Goal: Register for event/course

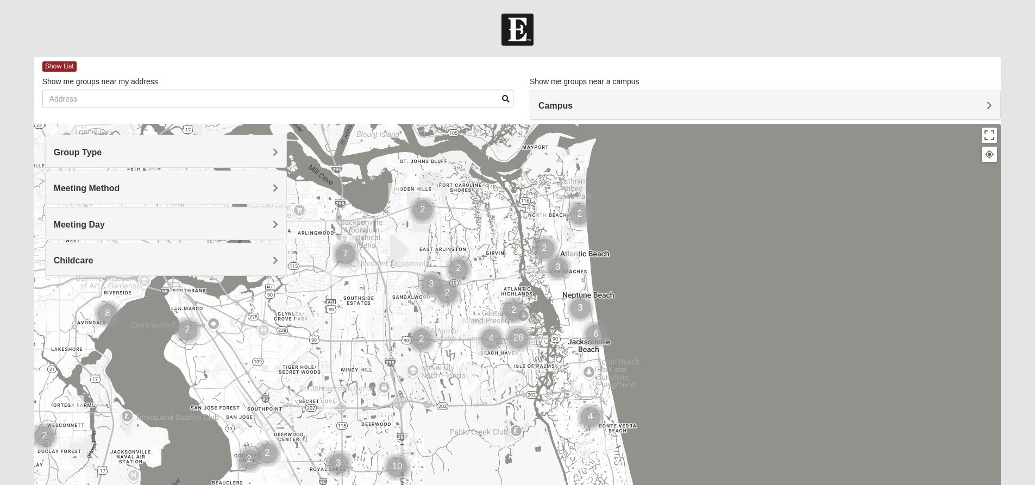
click at [102, 152] on h4 "Group Type" at bounding box center [166, 152] width 224 height 10
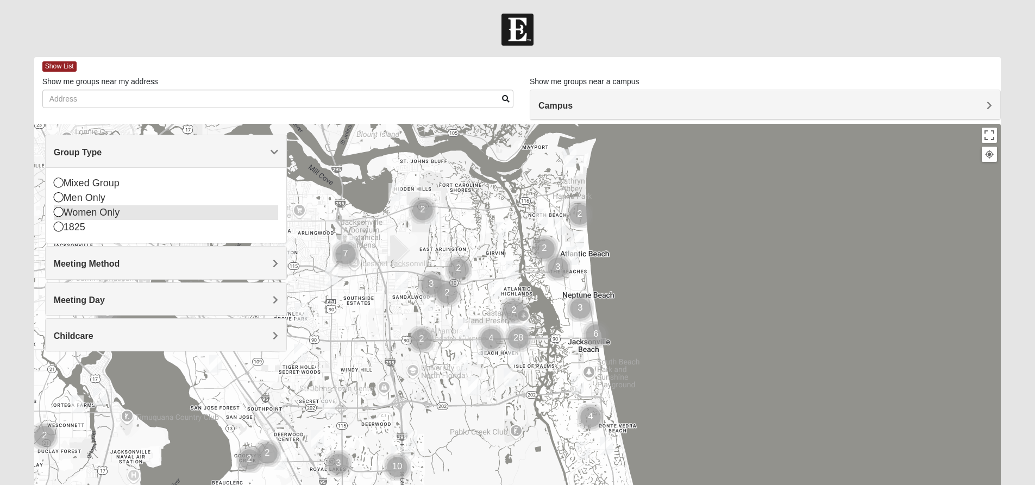
click at [72, 212] on div "Women Only" at bounding box center [166, 212] width 224 height 15
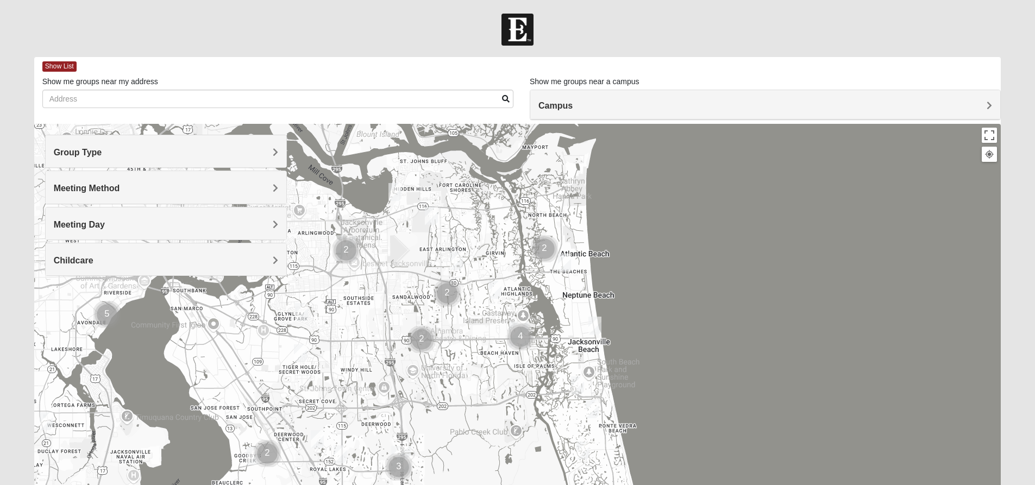
click at [84, 221] on span "Meeting Day" at bounding box center [79, 224] width 51 height 9
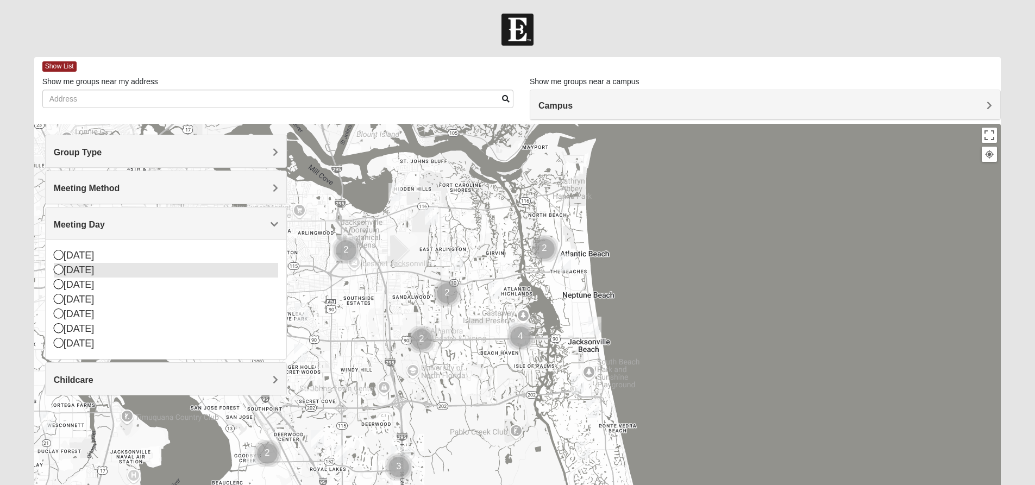
click at [55, 268] on icon at bounding box center [59, 270] width 10 height 10
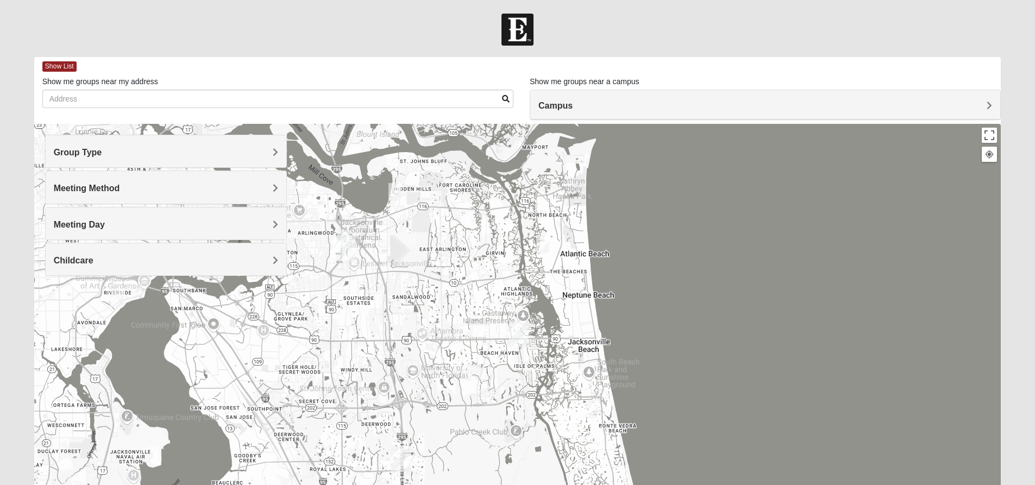
click at [83, 255] on h4 "Childcare" at bounding box center [166, 260] width 224 height 10
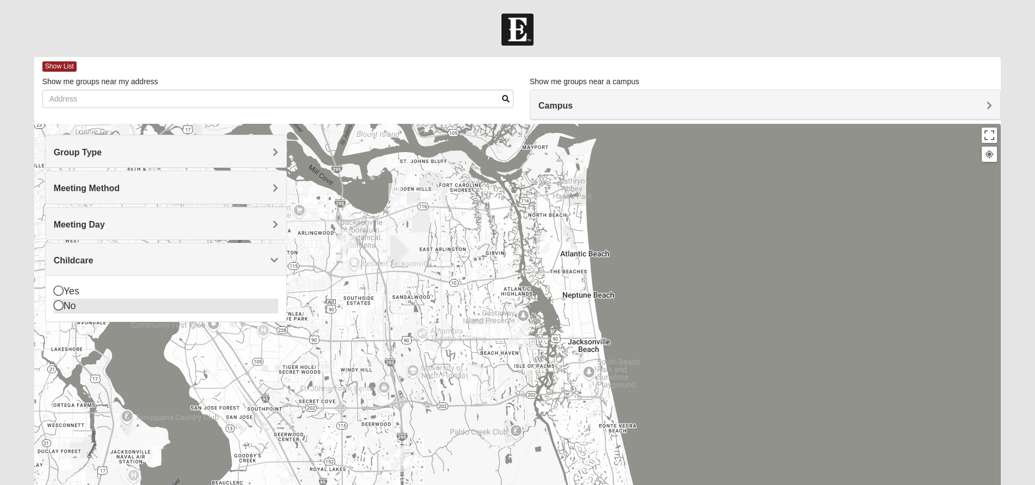
click at [73, 306] on div "No" at bounding box center [166, 306] width 224 height 15
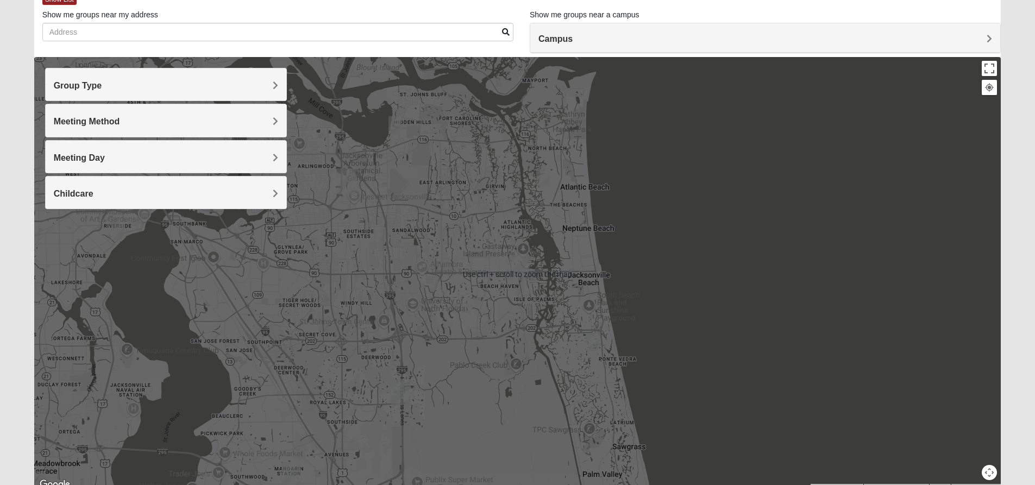
scroll to position [59, 0]
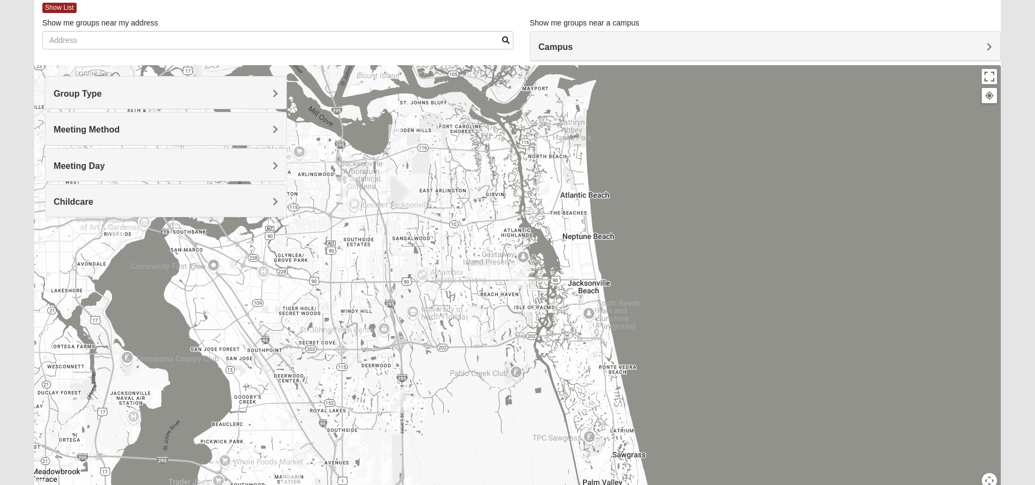
click at [120, 127] on span "Meeting Method" at bounding box center [87, 129] width 66 height 9
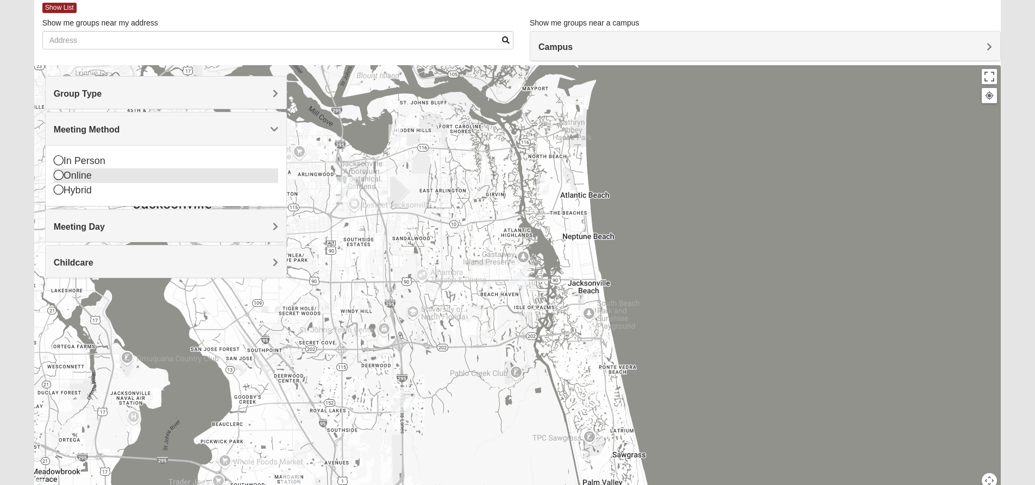
click at [115, 174] on div "Online" at bounding box center [166, 175] width 224 height 15
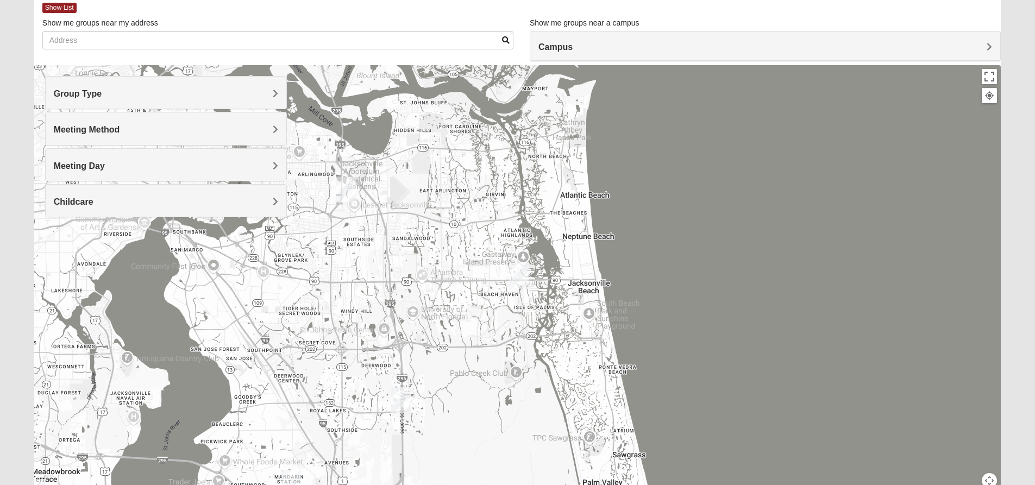
click at [120, 131] on span "Meeting Method" at bounding box center [87, 129] width 66 height 9
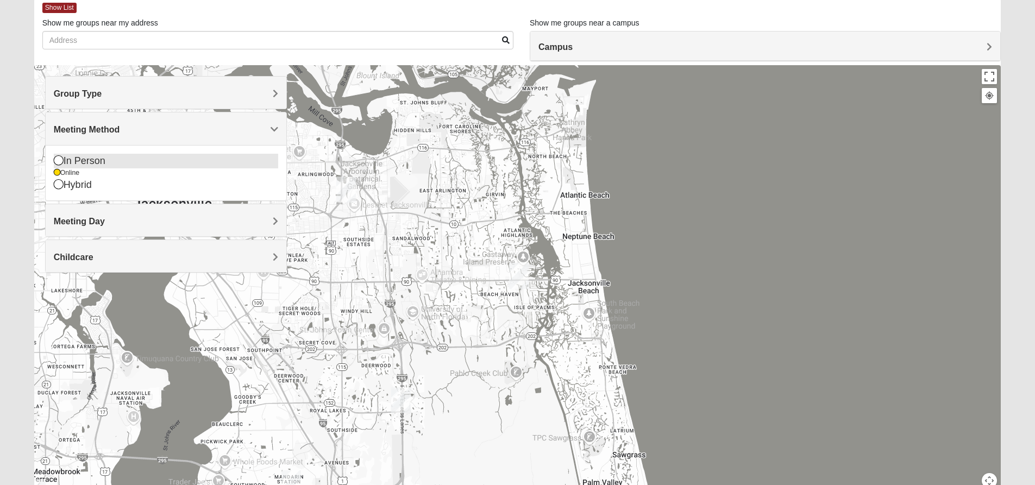
click at [156, 164] on div "In Person" at bounding box center [166, 161] width 224 height 15
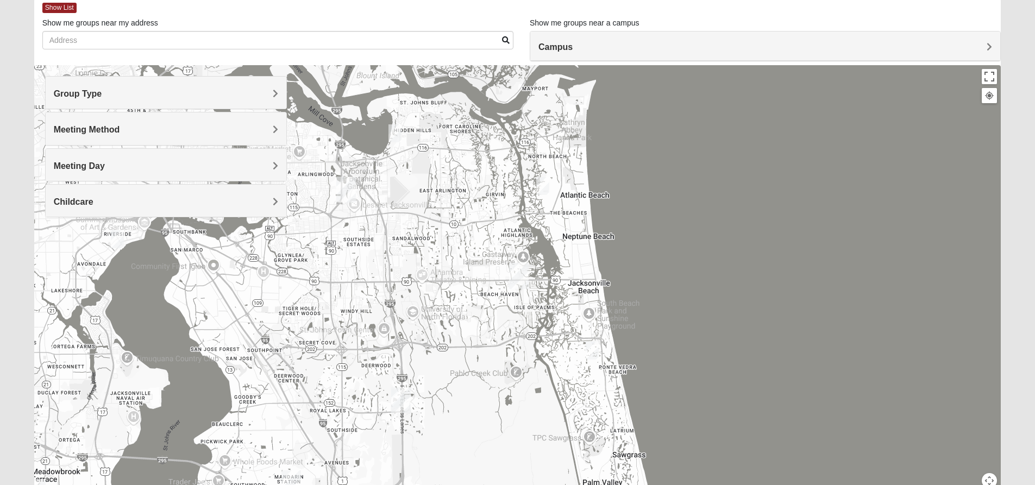
click at [233, 165] on h4 "Meeting Day" at bounding box center [166, 166] width 224 height 10
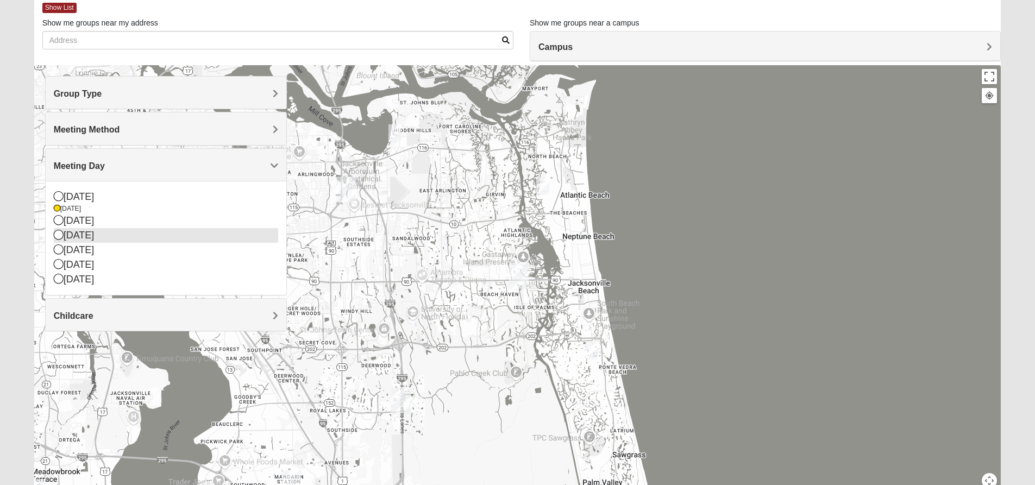
click at [59, 236] on icon at bounding box center [59, 235] width 10 height 10
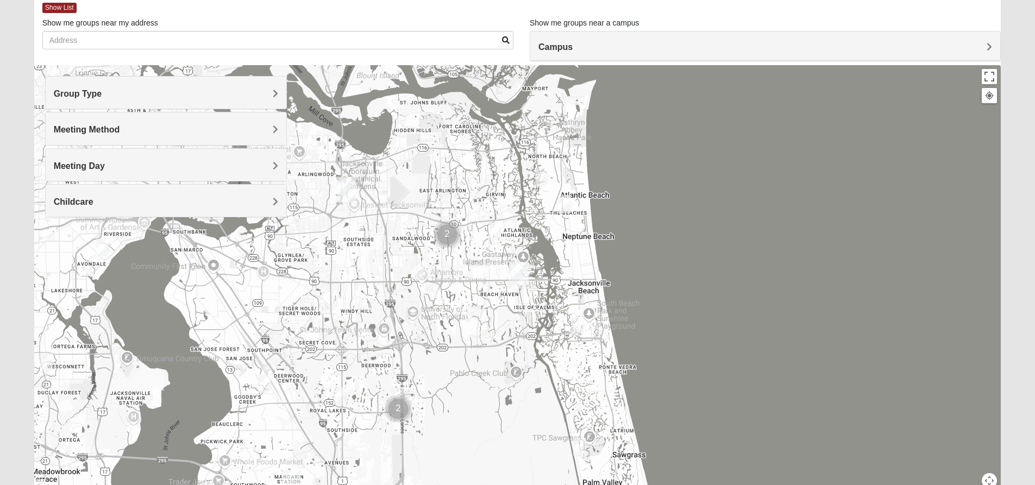
click at [343, 396] on img "Womens Coady" at bounding box center [340, 396] width 13 height 18
click at [512, 377] on div "Womens [PERSON_NAME] [DATE] AM Women Only In Person No Childcare Learn More" at bounding box center [517, 282] width 967 height 435
click at [532, 400] on div "Pablo Creek Club Pablo Creek Club [STREET_ADDRESS] View on Google Maps" at bounding box center [517, 282] width 967 height 435
click at [572, 313] on button "Close" at bounding box center [568, 318] width 26 height 26
click at [175, 173] on div "Meeting Day" at bounding box center [166, 165] width 241 height 32
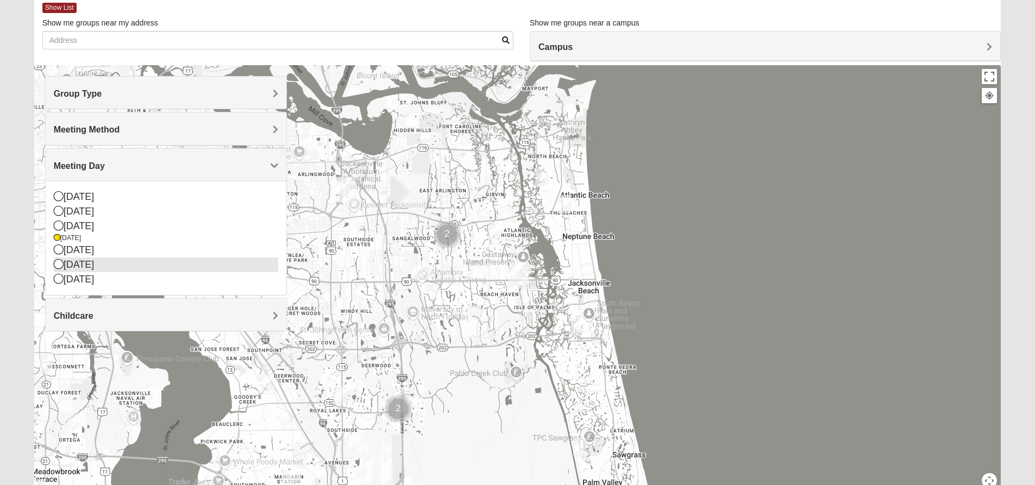
click at [56, 266] on icon at bounding box center [59, 264] width 10 height 10
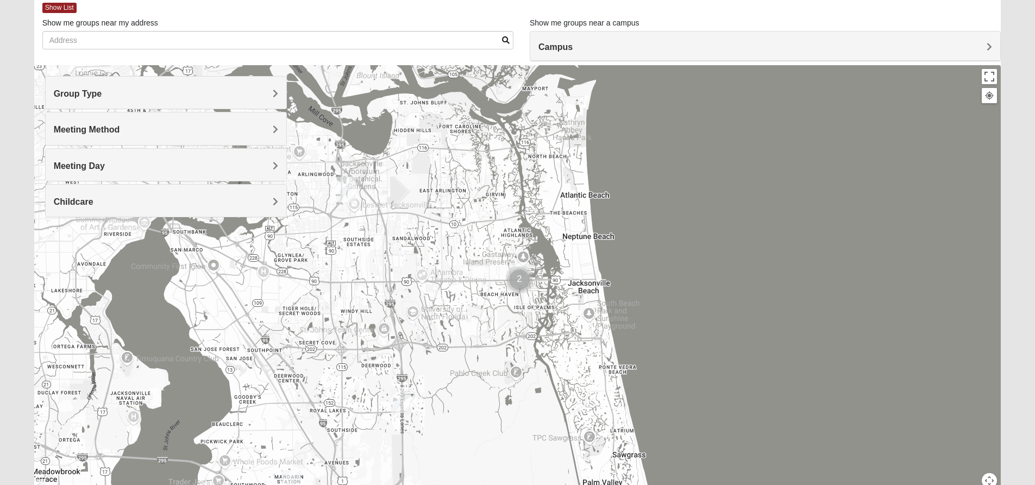
click at [218, 173] on div "Meeting Day" at bounding box center [166, 165] width 241 height 32
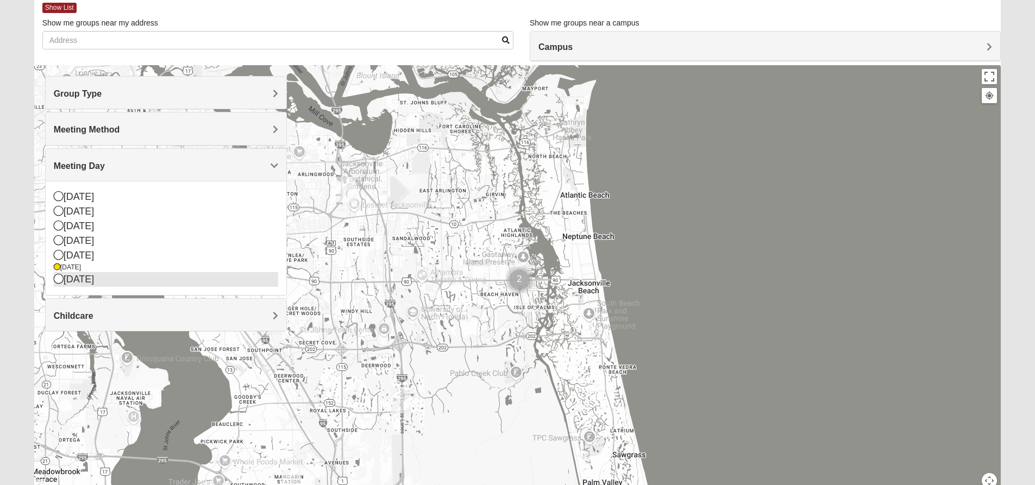
click at [82, 283] on div "[DATE]" at bounding box center [166, 279] width 224 height 15
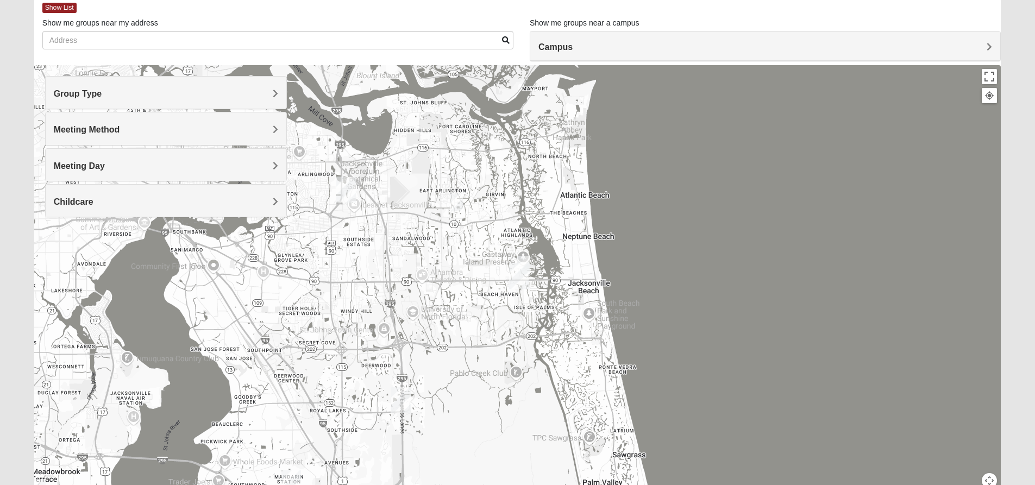
click at [455, 200] on img "Womens Queen 32225" at bounding box center [456, 202] width 13 height 18
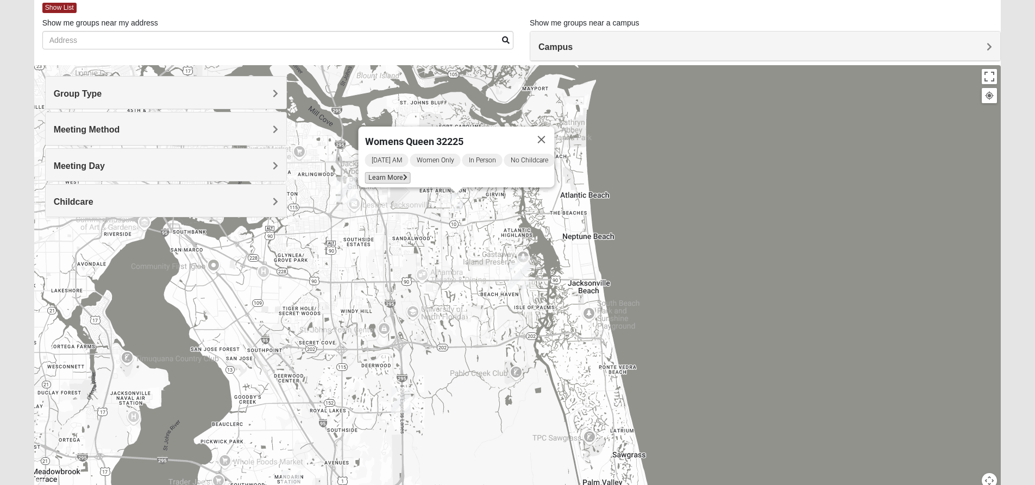
click at [380, 172] on span "Learn More" at bounding box center [388, 177] width 46 height 11
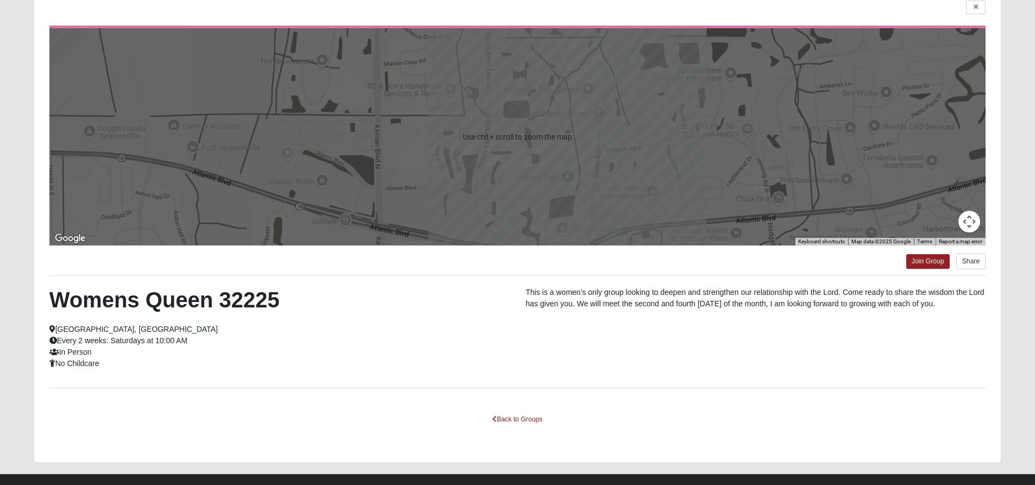
scroll to position [108, 0]
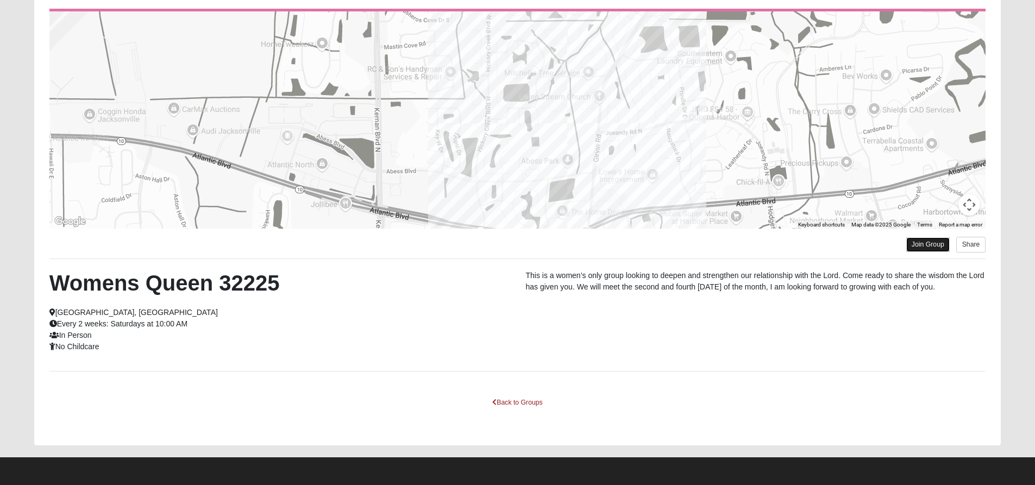
click at [924, 244] on link "Join Group" at bounding box center [927, 244] width 43 height 15
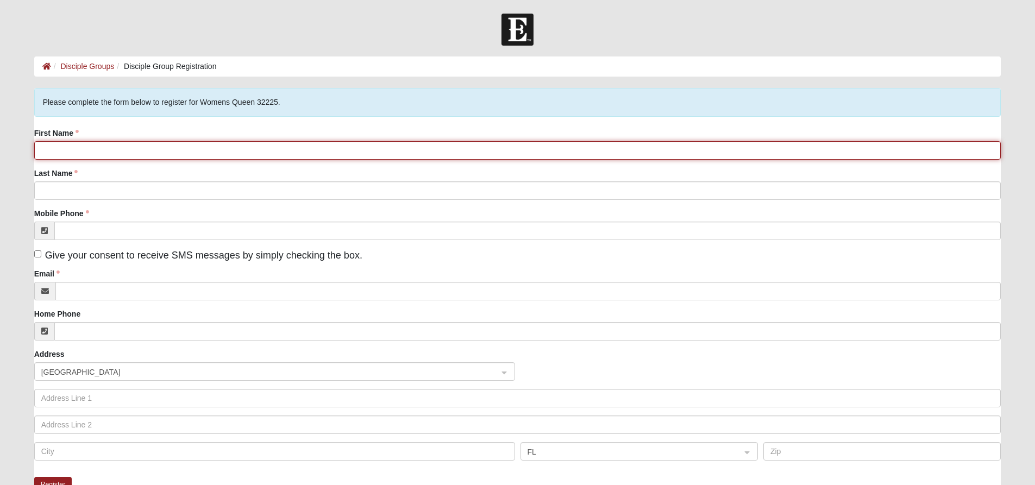
click at [72, 153] on input "First Name" at bounding box center [517, 150] width 967 height 18
type input "mary"
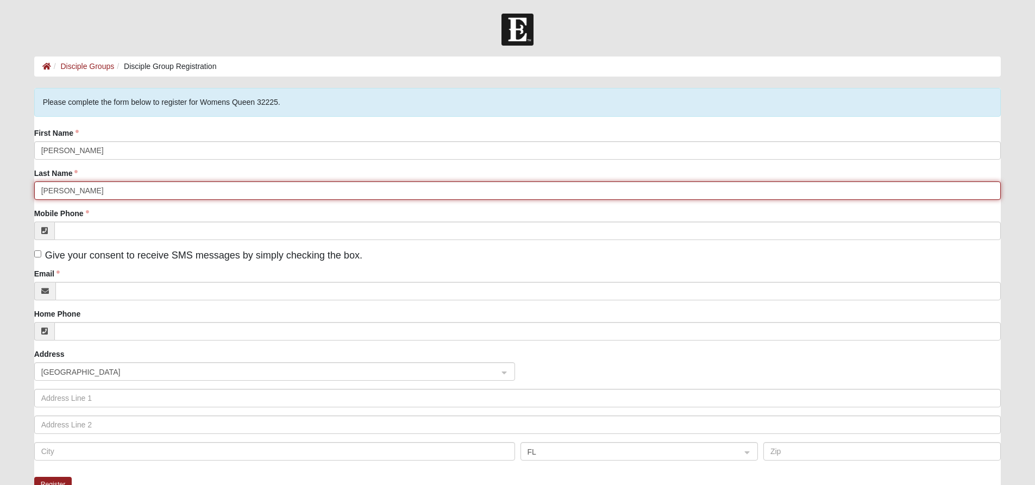
type input "krebs"
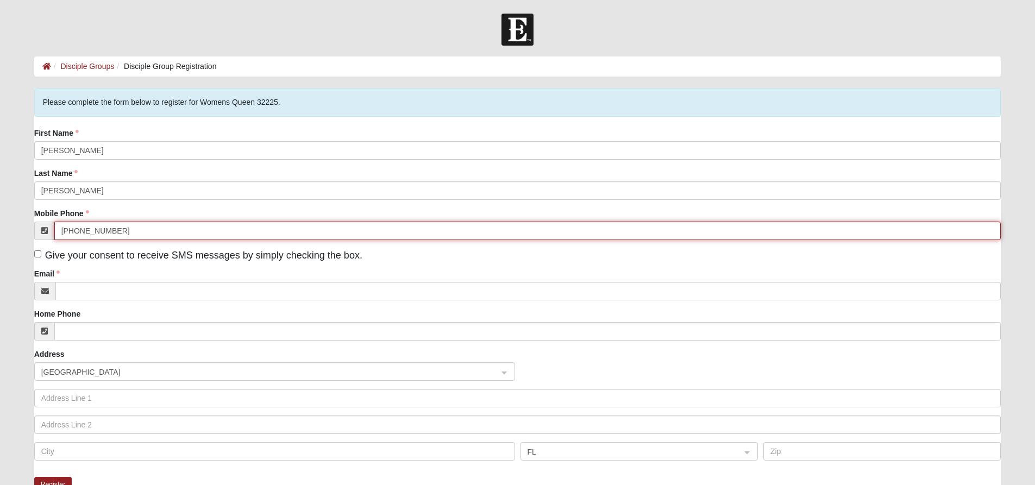
type input "(904) 294-1596"
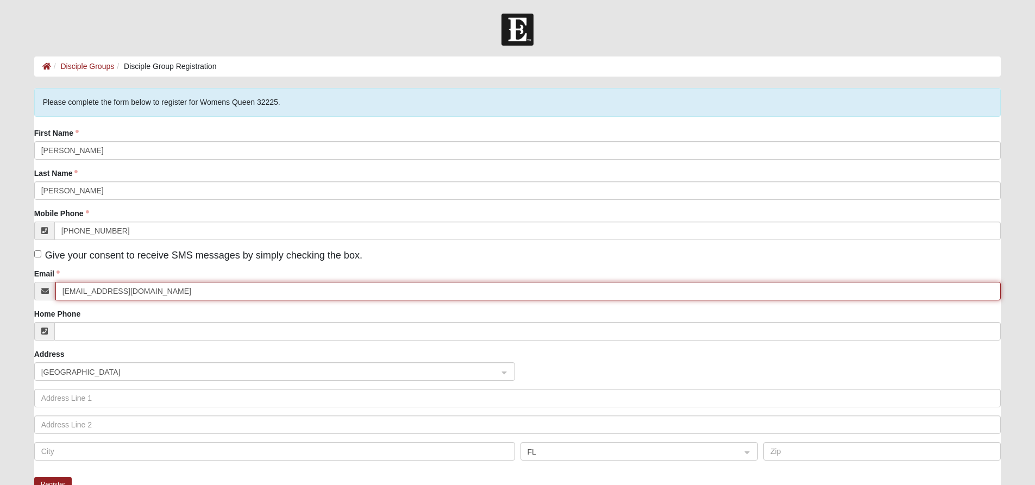
type input "marykrebs49@yahoo.com"
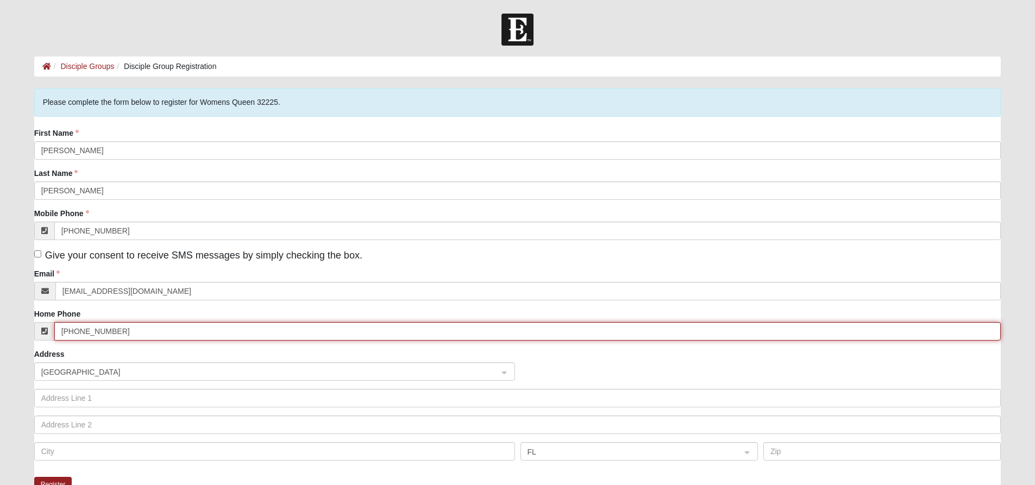
type input "(904) 294-1596"
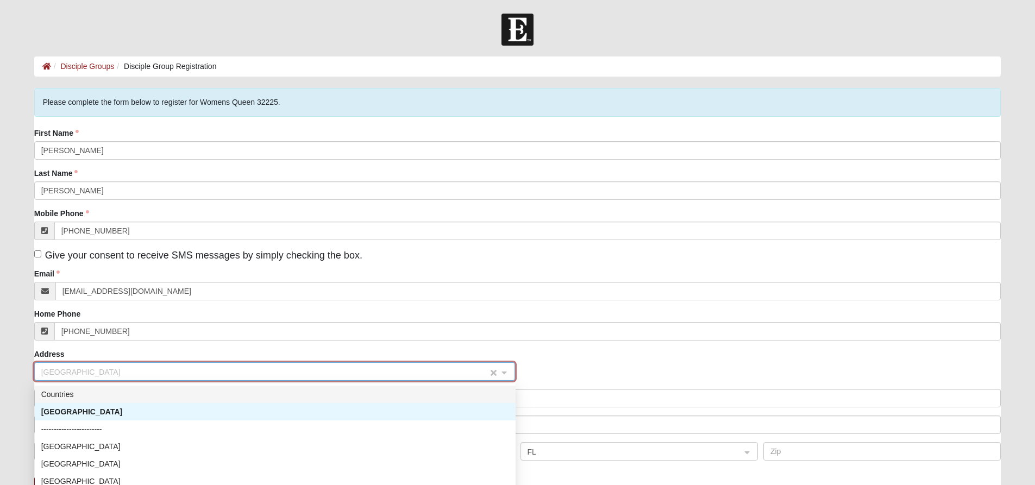
click at [64, 374] on span "United States" at bounding box center [264, 372] width 447 height 12
click at [103, 371] on span "United States" at bounding box center [264, 372] width 447 height 12
click at [140, 407] on div "United States" at bounding box center [275, 412] width 468 height 12
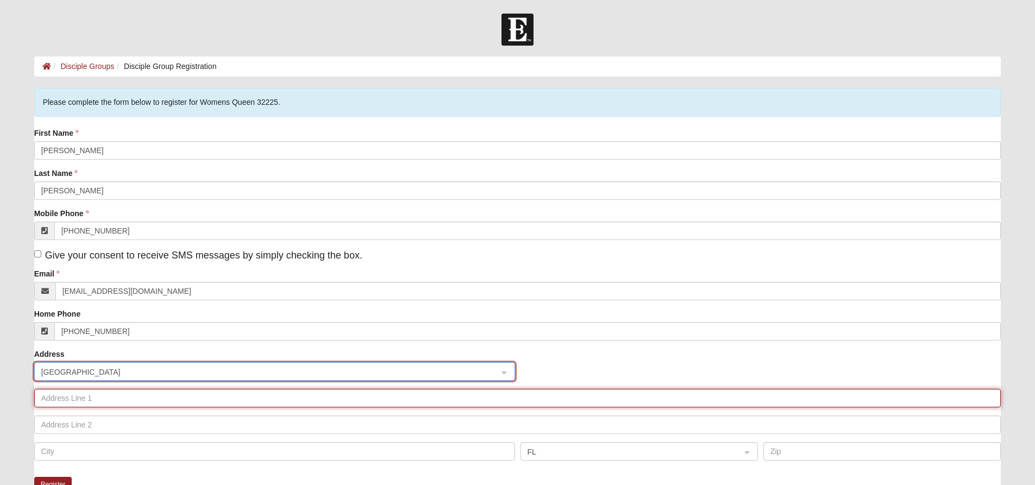
click at [106, 400] on input "text" at bounding box center [517, 398] width 967 height 18
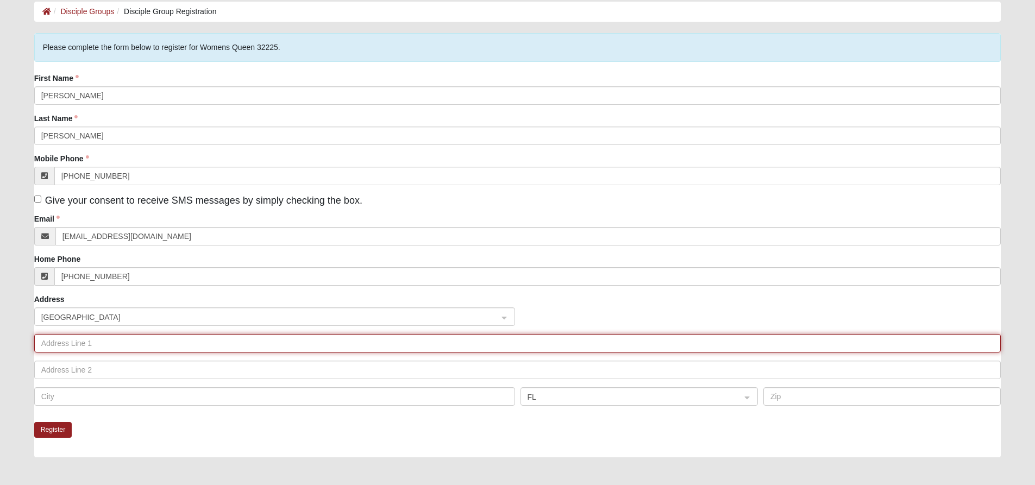
scroll to position [109, 0]
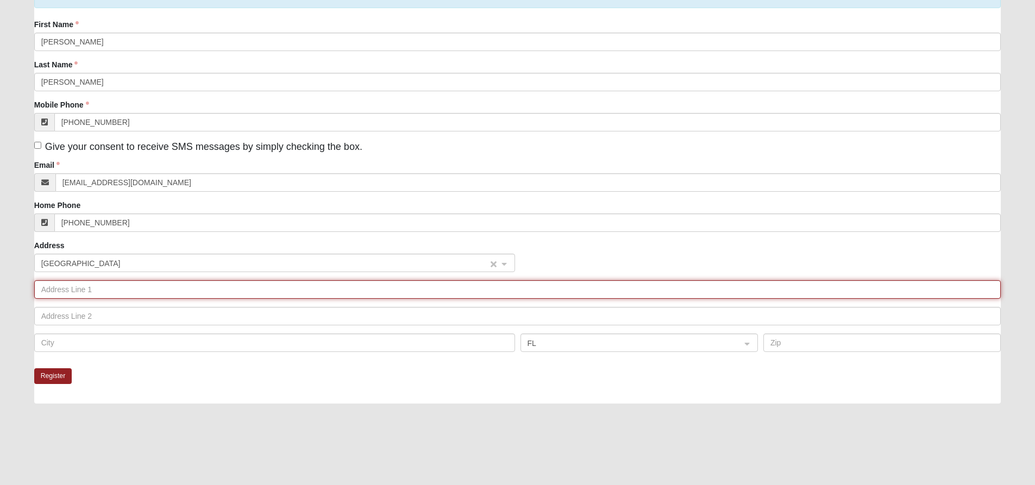
click at [103, 262] on span "United States" at bounding box center [264, 264] width 447 height 12
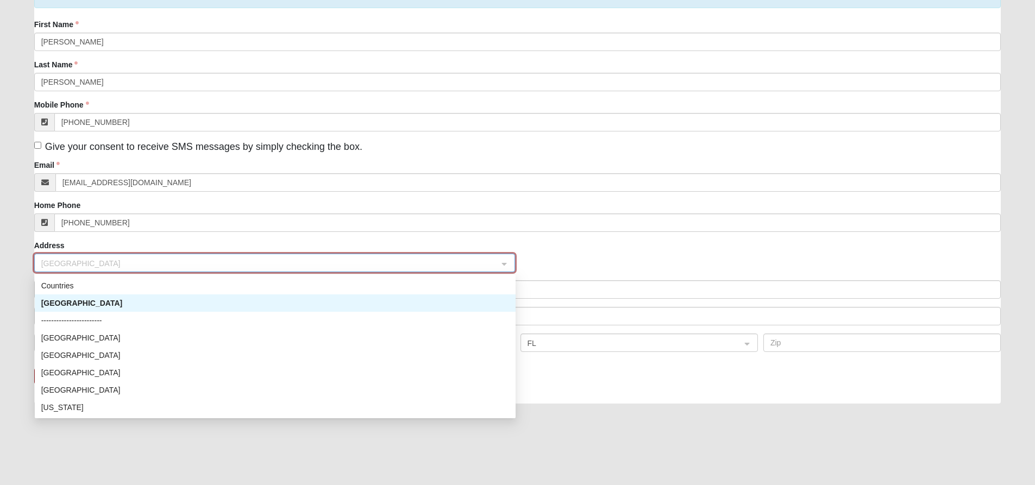
click at [71, 302] on div "United States" at bounding box center [275, 303] width 468 height 12
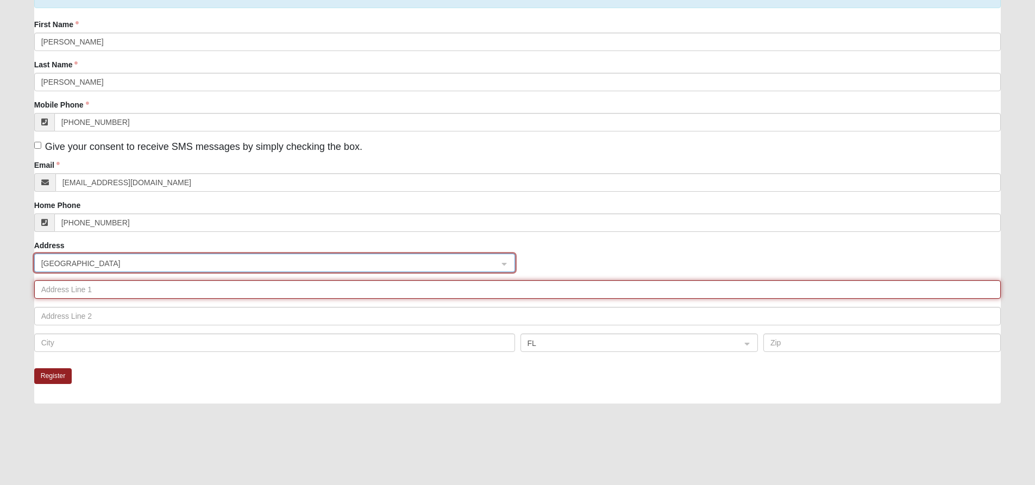
click at [91, 296] on input "text" at bounding box center [517, 289] width 967 height 18
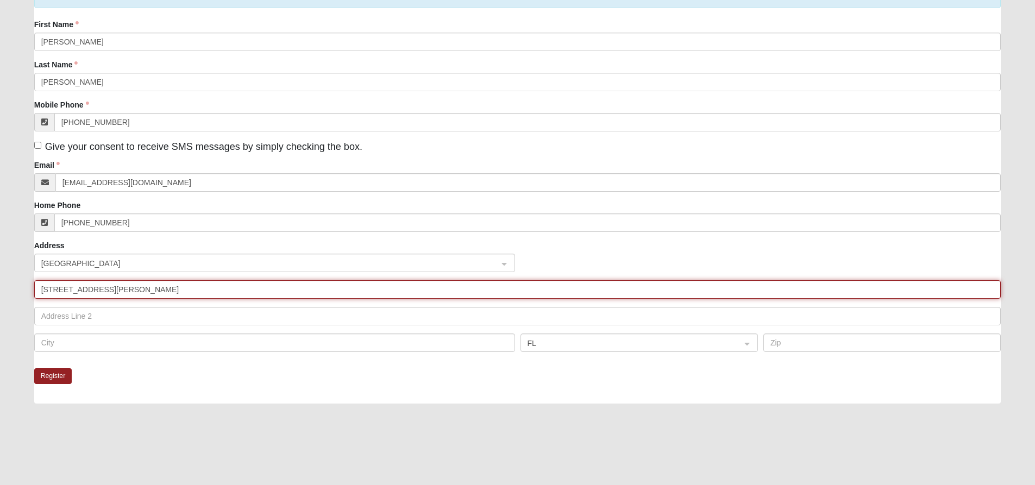
type input "2219 lake lucina drive"
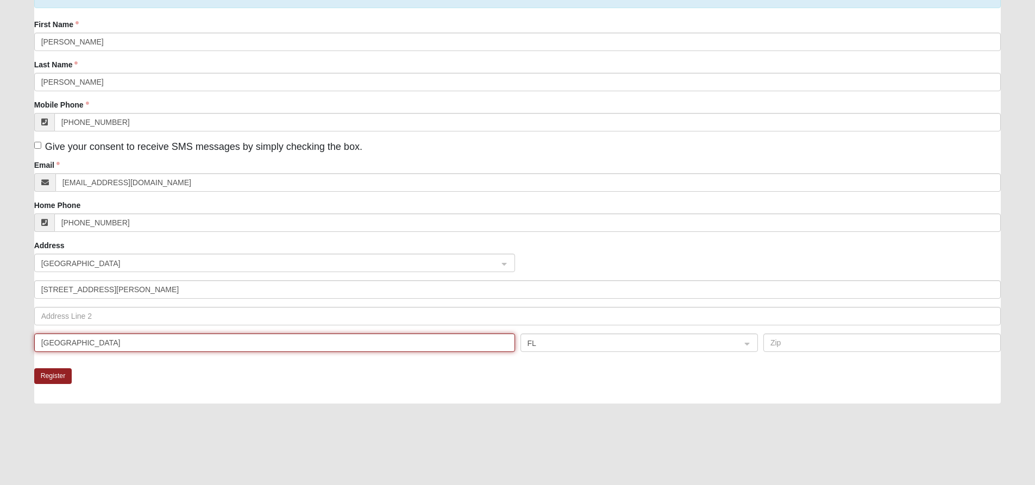
type input "jacksonville"
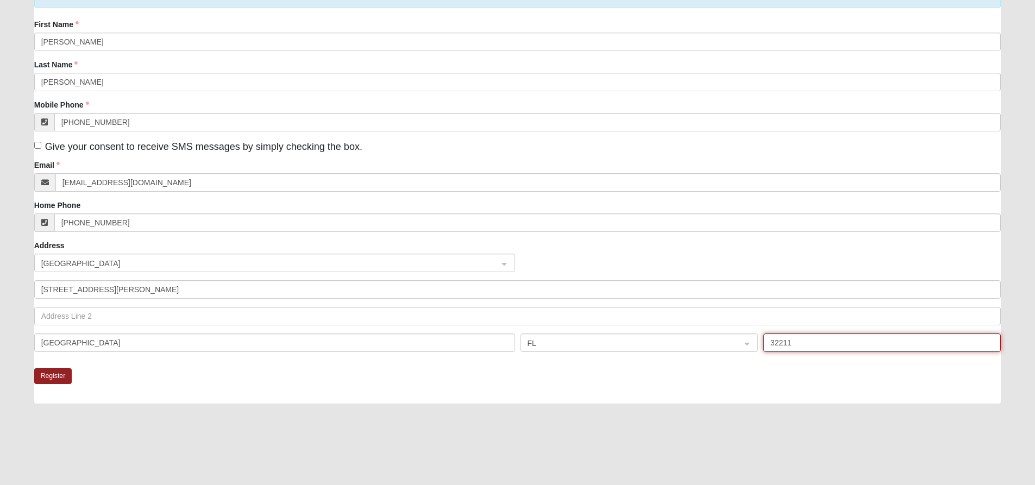
type input "32211"
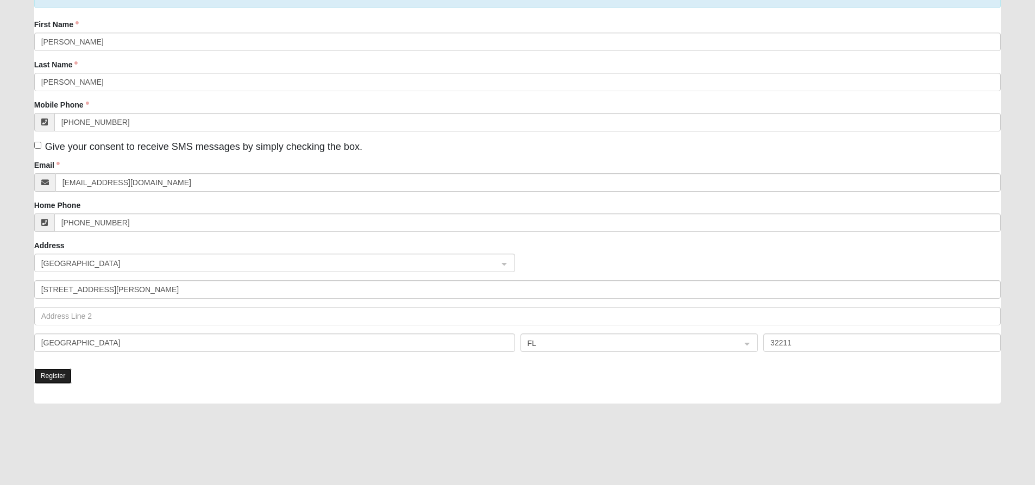
click at [49, 375] on button "Register" at bounding box center [53, 376] width 38 height 16
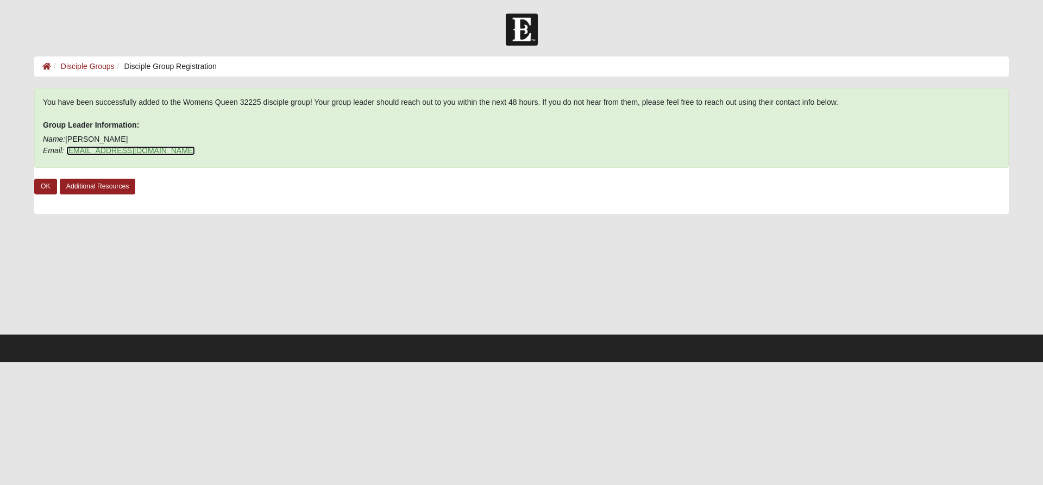
click at [122, 150] on link "riannqueen01@gmail.com" at bounding box center [130, 150] width 129 height 9
click at [65, 36] on div at bounding box center [521, 30] width 1043 height 32
click at [95, 183] on link "Additional Resources" at bounding box center [98, 187] width 76 height 16
